Goal: Information Seeking & Learning: Learn about a topic

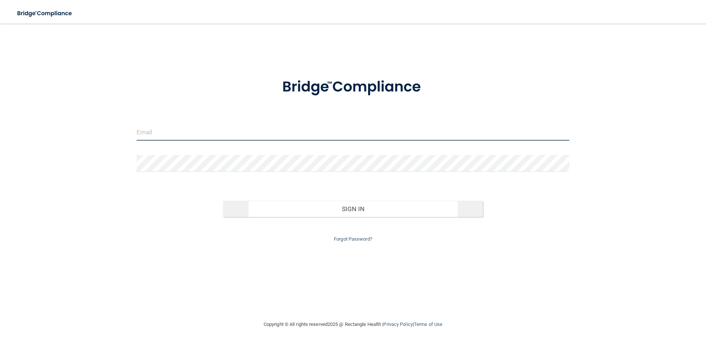
type input "[PERSON_NAME][EMAIL_ADDRESS][DOMAIN_NAME]"
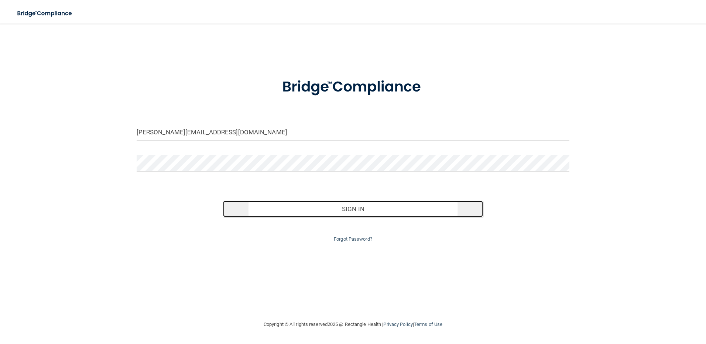
click at [395, 210] on button "Sign In" at bounding box center [353, 209] width 260 height 16
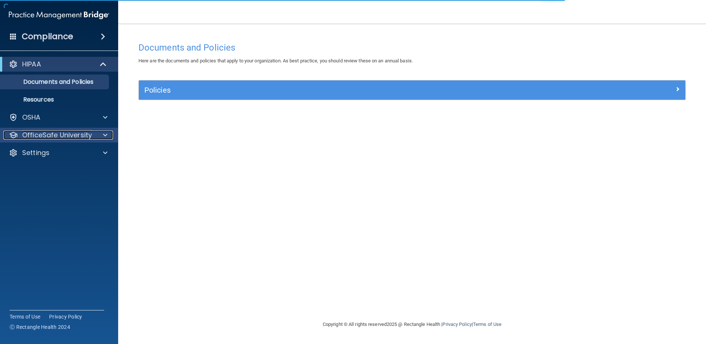
click at [73, 131] on p "OfficeSafe University" at bounding box center [57, 135] width 70 height 9
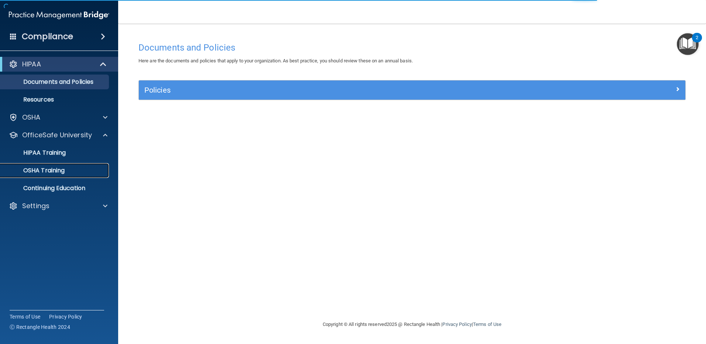
click at [46, 168] on p "OSHA Training" at bounding box center [35, 170] width 60 height 7
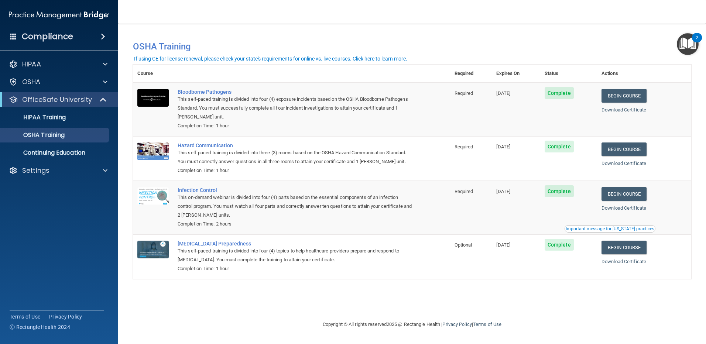
click at [369, 290] on div "You have a course that has expired or is incomplete. Please complete the course…" at bounding box center [412, 172] width 558 height 282
click at [230, 144] on div "Hazard Communication" at bounding box center [295, 145] width 235 height 6
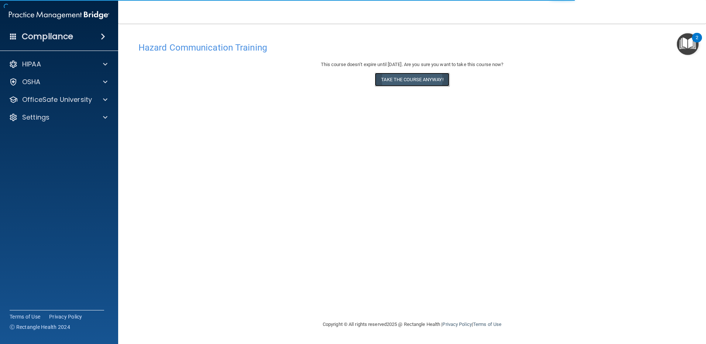
click at [416, 79] on button "Take the course anyway!" at bounding box center [412, 80] width 74 height 14
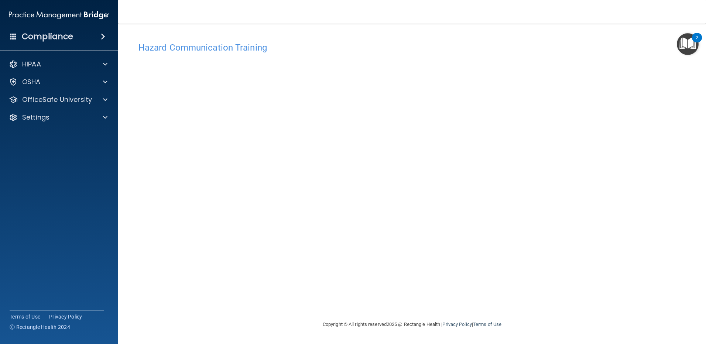
click at [605, 236] on div "Hazard Communication Training This course doesn’t expire until [DATE]. Are you …" at bounding box center [412, 179] width 558 height 282
click at [566, 251] on div "Hazard Communication Training This course doesn’t expire until [DATE]. Are you …" at bounding box center [412, 179] width 558 height 282
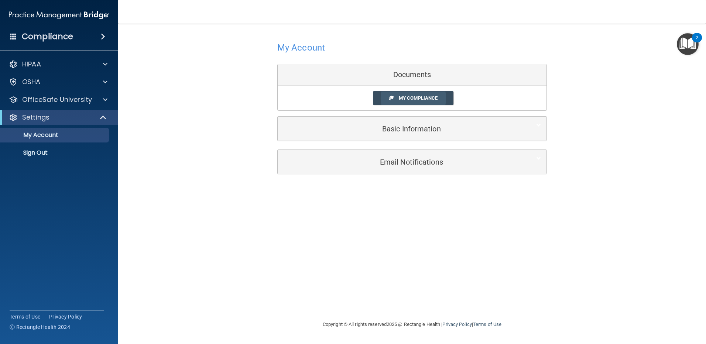
click at [433, 96] on span "My Compliance" at bounding box center [418, 98] width 39 height 6
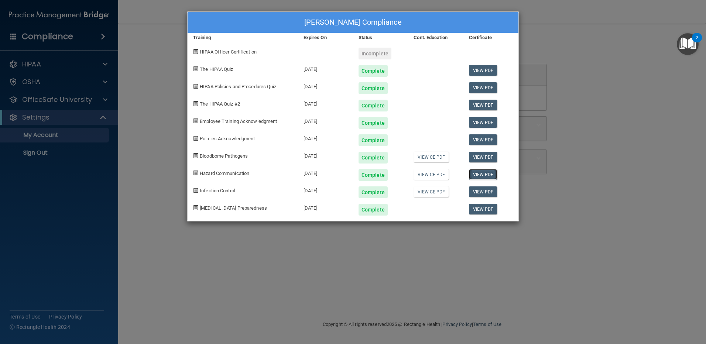
click at [482, 173] on link "View PDF" at bounding box center [483, 174] width 28 height 11
click at [625, 172] on div "[PERSON_NAME] Compliance Training Expires On Status Cont. Education Certificate…" at bounding box center [353, 172] width 706 height 344
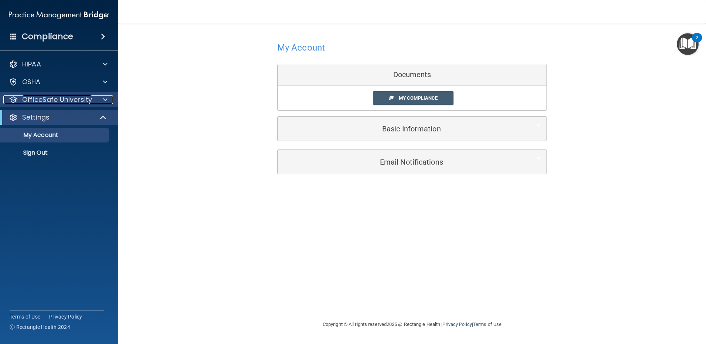
click at [48, 100] on p "OfficeSafe University" at bounding box center [57, 99] width 70 height 9
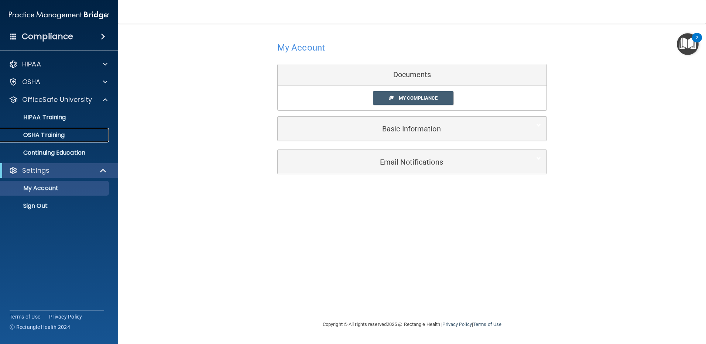
click at [44, 133] on p "OSHA Training" at bounding box center [35, 134] width 60 height 7
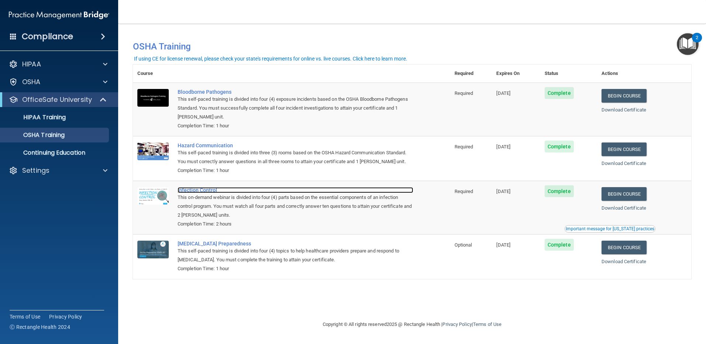
click at [197, 192] on div "Infection Control" at bounding box center [295, 190] width 235 height 6
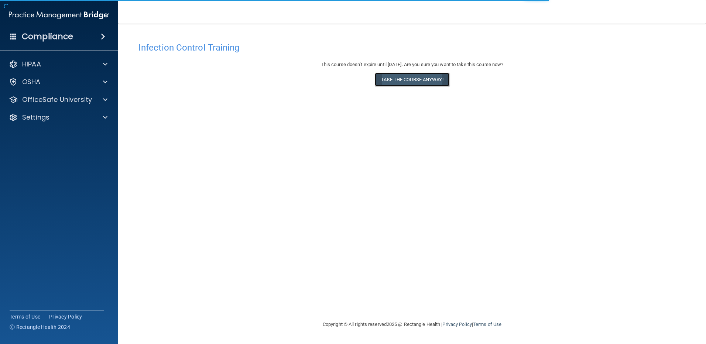
click at [422, 81] on button "Take the course anyway!" at bounding box center [412, 80] width 74 height 14
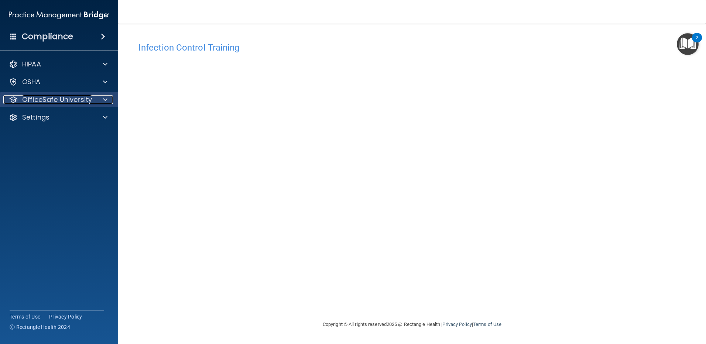
click at [59, 99] on p "OfficeSafe University" at bounding box center [57, 99] width 70 height 9
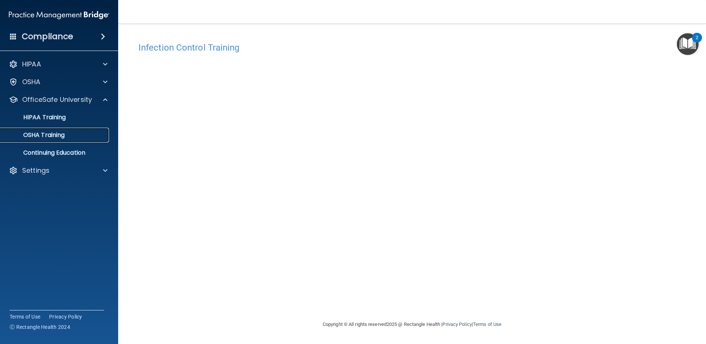
click at [52, 133] on p "OSHA Training" at bounding box center [35, 134] width 60 height 7
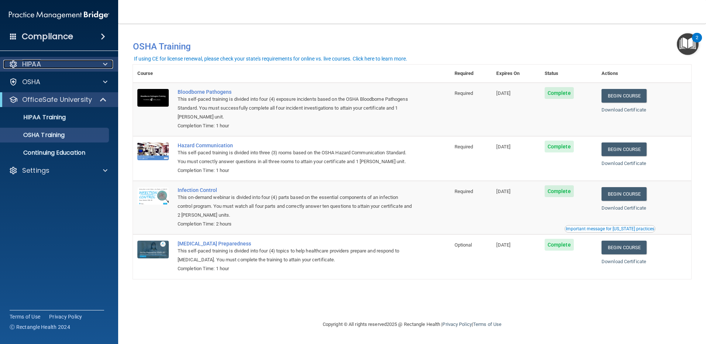
click at [44, 62] on div "HIPAA" at bounding box center [49, 64] width 92 height 9
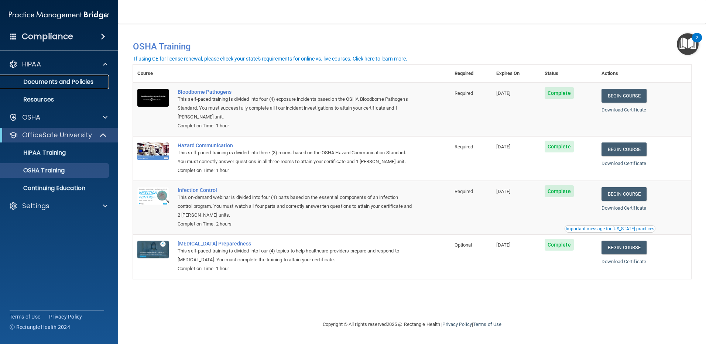
click at [42, 80] on p "Documents and Policies" at bounding box center [55, 81] width 101 height 7
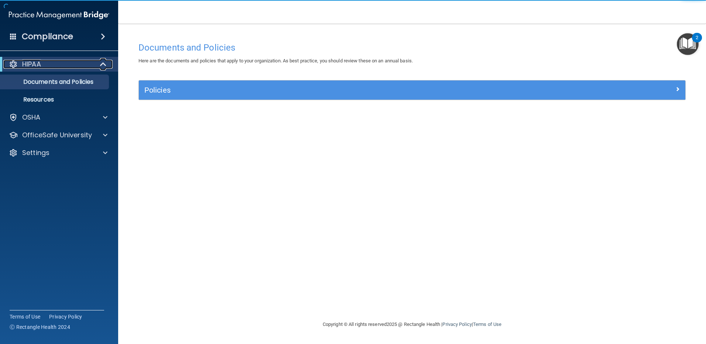
click at [37, 62] on p "HIPAA" at bounding box center [31, 64] width 19 height 9
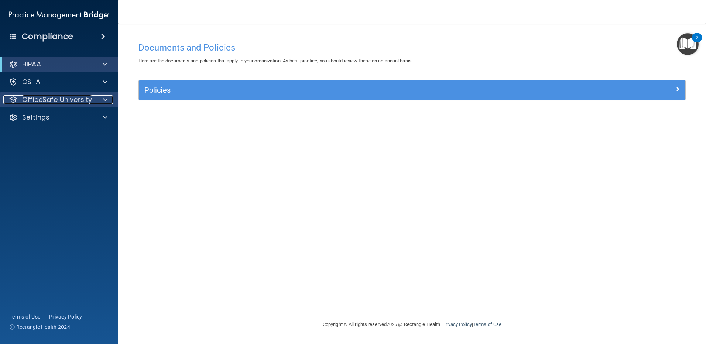
click at [38, 99] on p "OfficeSafe University" at bounding box center [57, 99] width 70 height 9
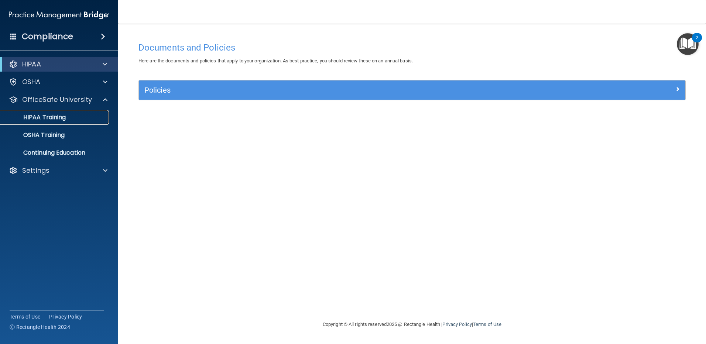
click at [37, 114] on p "HIPAA Training" at bounding box center [35, 117] width 61 height 7
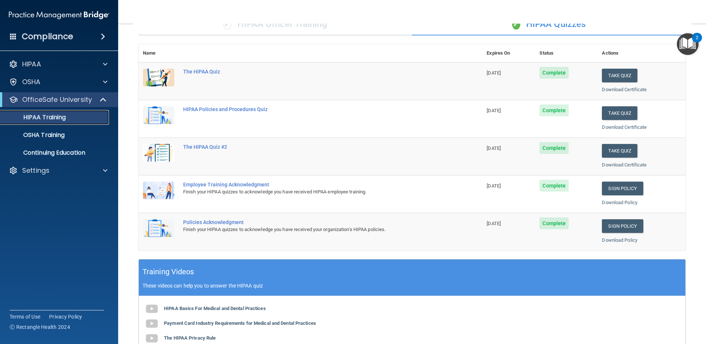
scroll to position [37, 0]
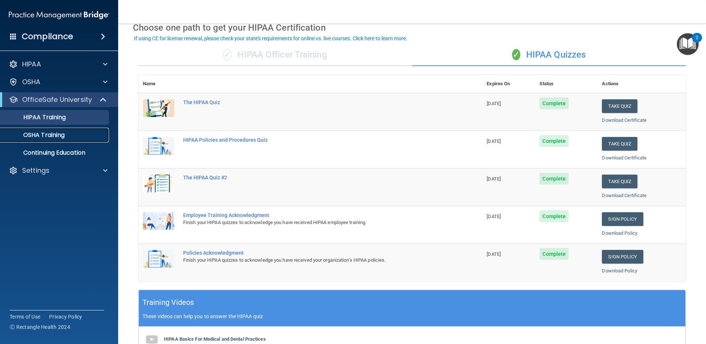
click at [54, 133] on p "OSHA Training" at bounding box center [35, 134] width 60 height 7
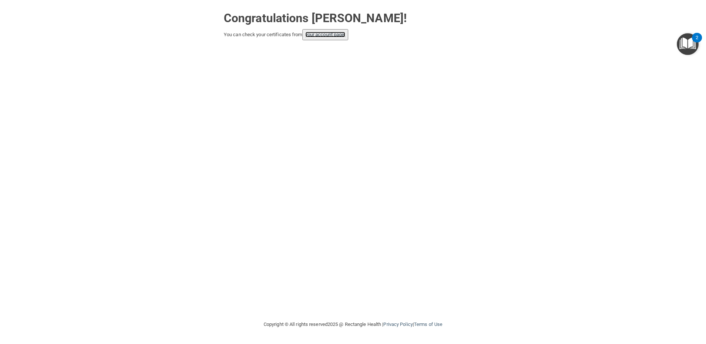
click at [334, 36] on link "your account page!" at bounding box center [325, 35] width 40 height 6
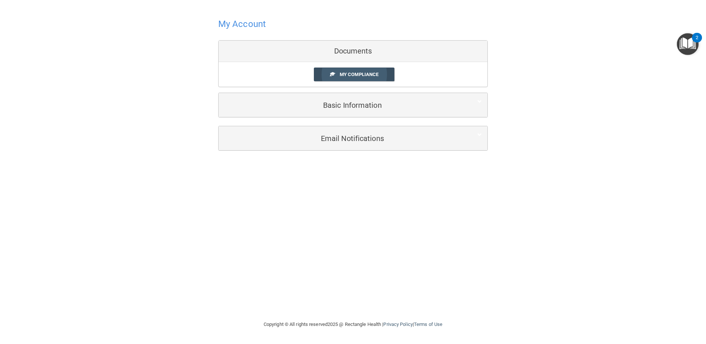
click at [355, 75] on span "My Compliance" at bounding box center [359, 75] width 39 height 6
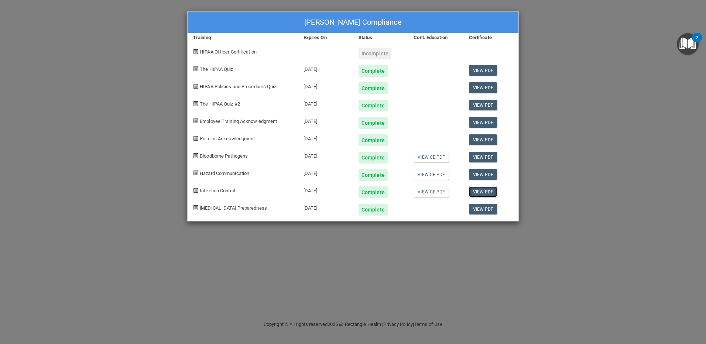
click at [482, 192] on link "View PDF" at bounding box center [483, 191] width 28 height 11
